Goal: Information Seeking & Learning: Learn about a topic

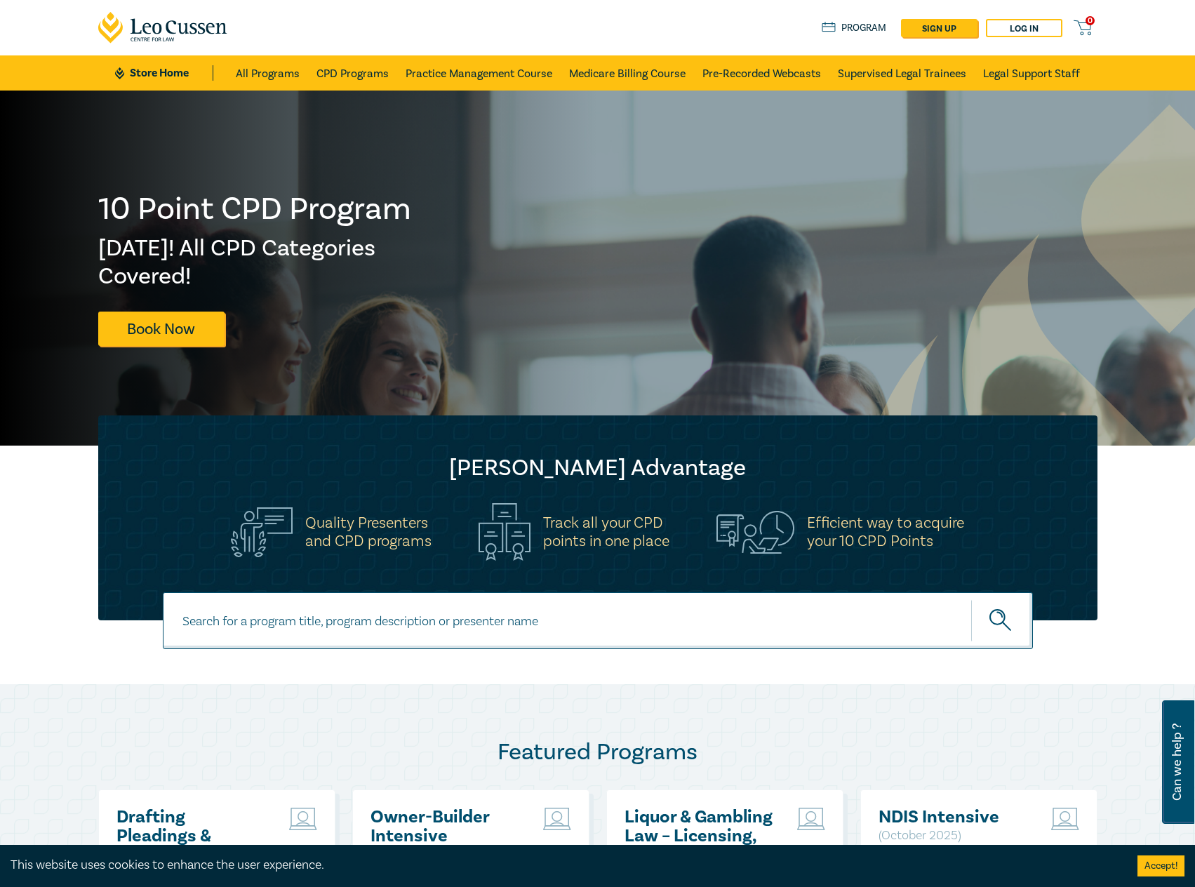
click at [376, 636] on input at bounding box center [598, 620] width 870 height 57
type input "i26010"
click at [971, 599] on button "submit" at bounding box center [1002, 620] width 62 height 43
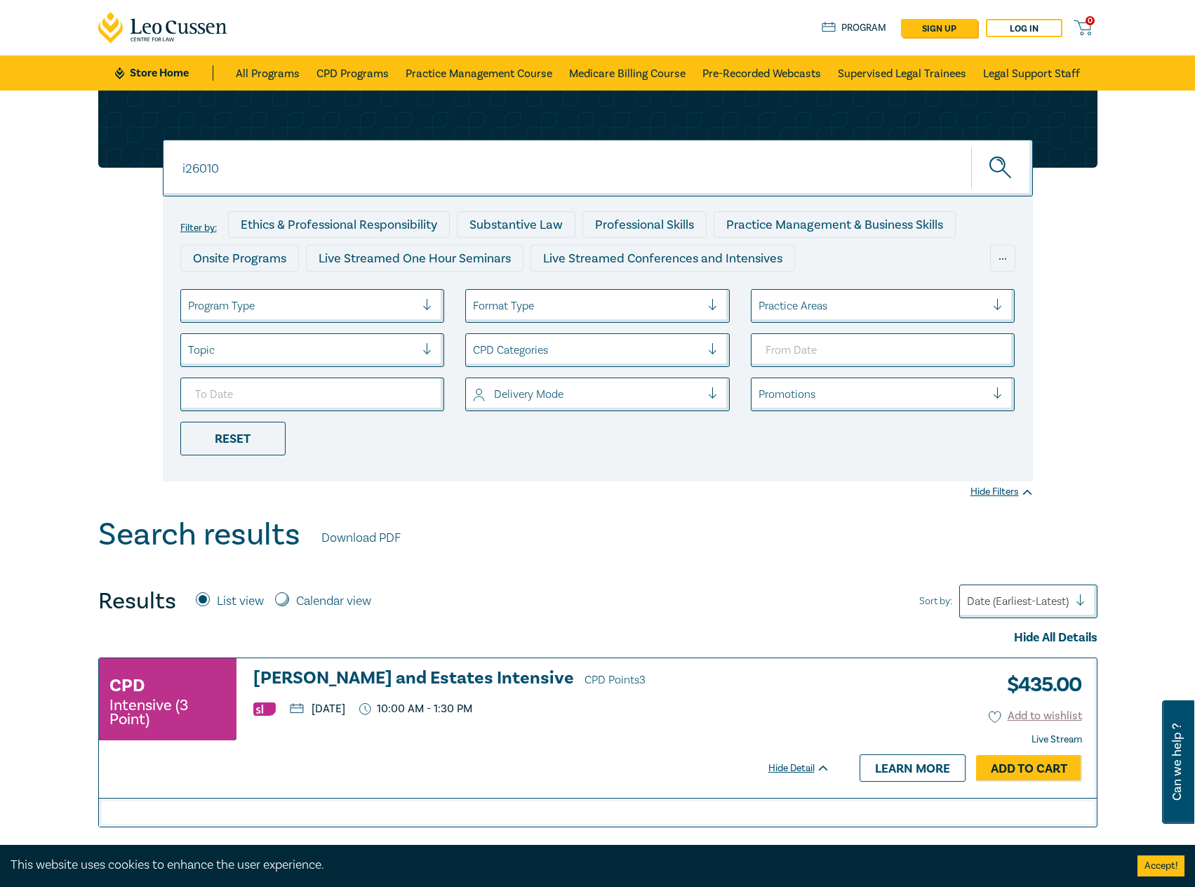
click at [387, 670] on h3 "Wills and Estates Intensive CPD Points 3" at bounding box center [541, 679] width 577 height 21
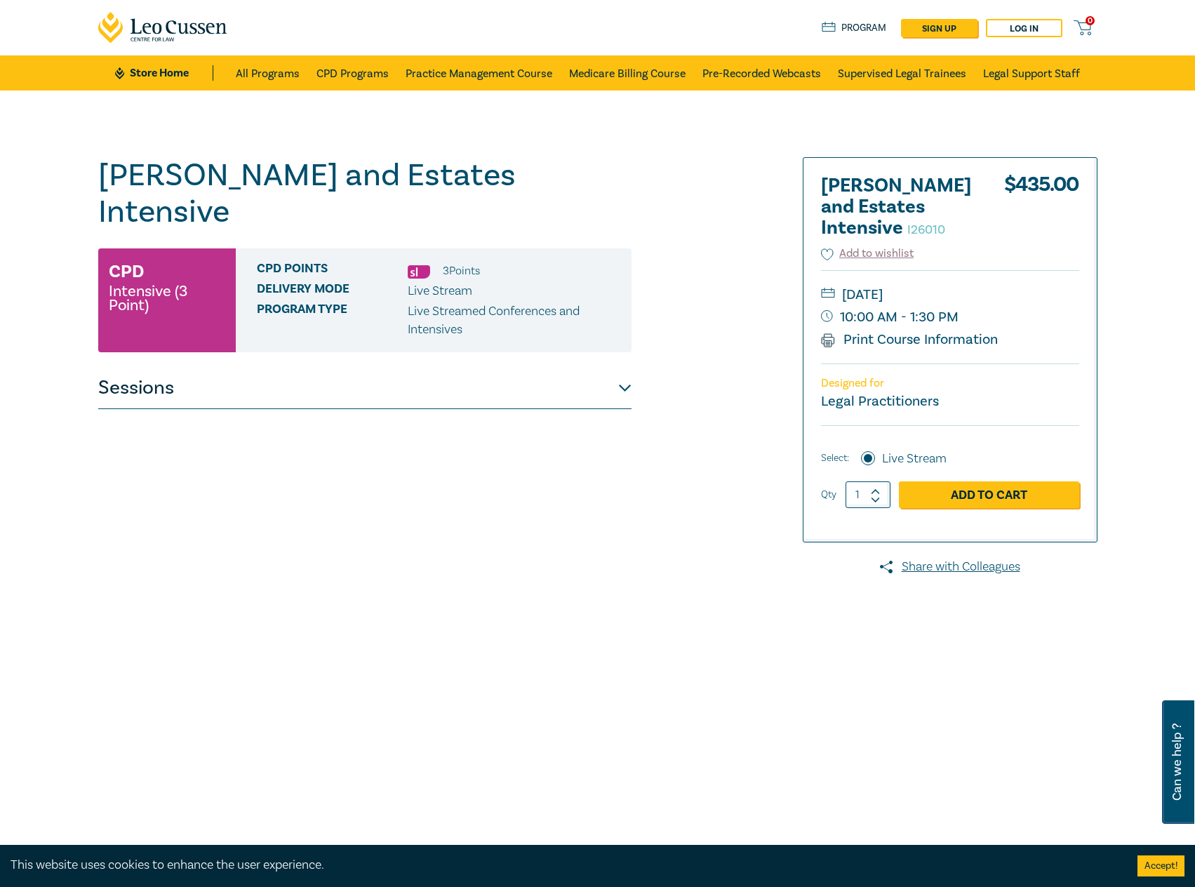
click at [517, 367] on button "Sessions" at bounding box center [364, 388] width 533 height 42
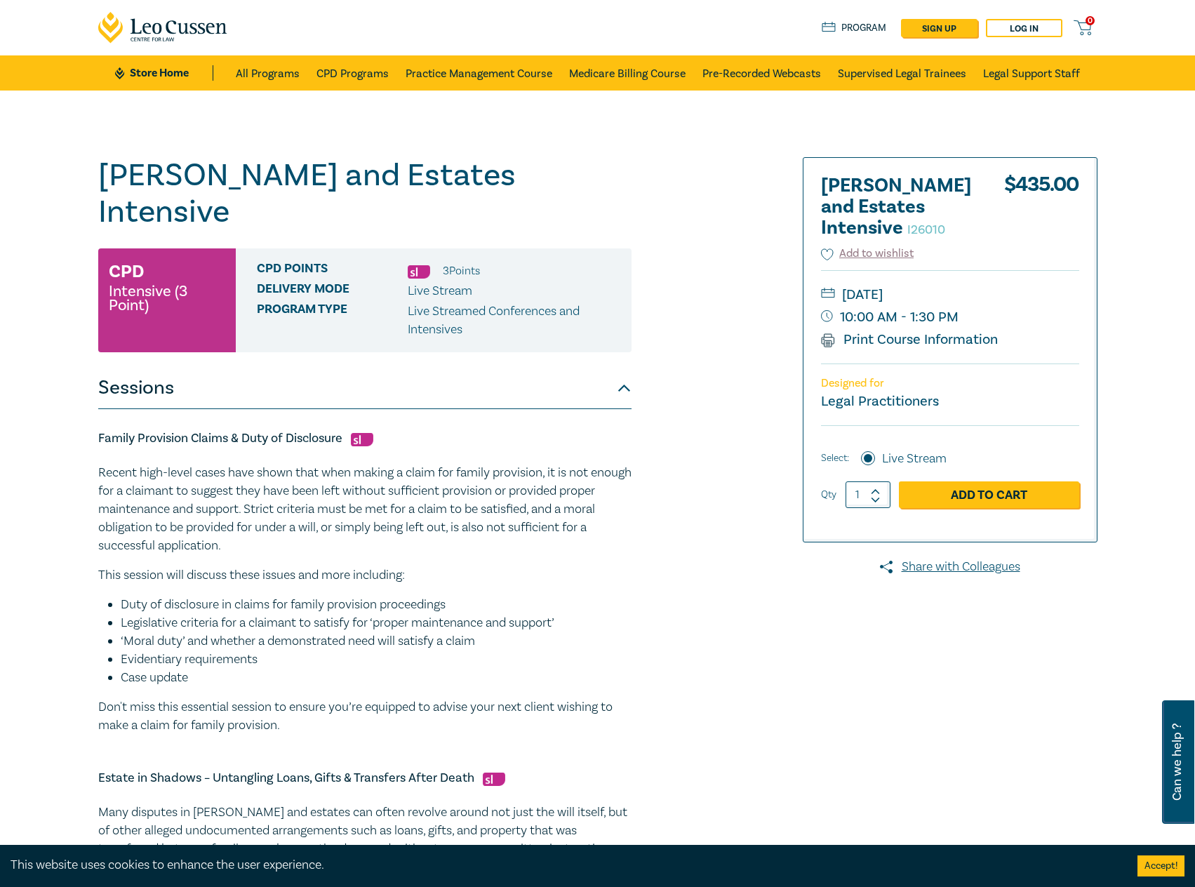
click at [232, 68] on ul "Store Home All Programs CPD Programs Practice Management Course Medicare Billin…" at bounding box center [597, 72] width 964 height 35
click at [166, 71] on link "Store Home" at bounding box center [164, 72] width 98 height 15
